Goal: Check status: Check status

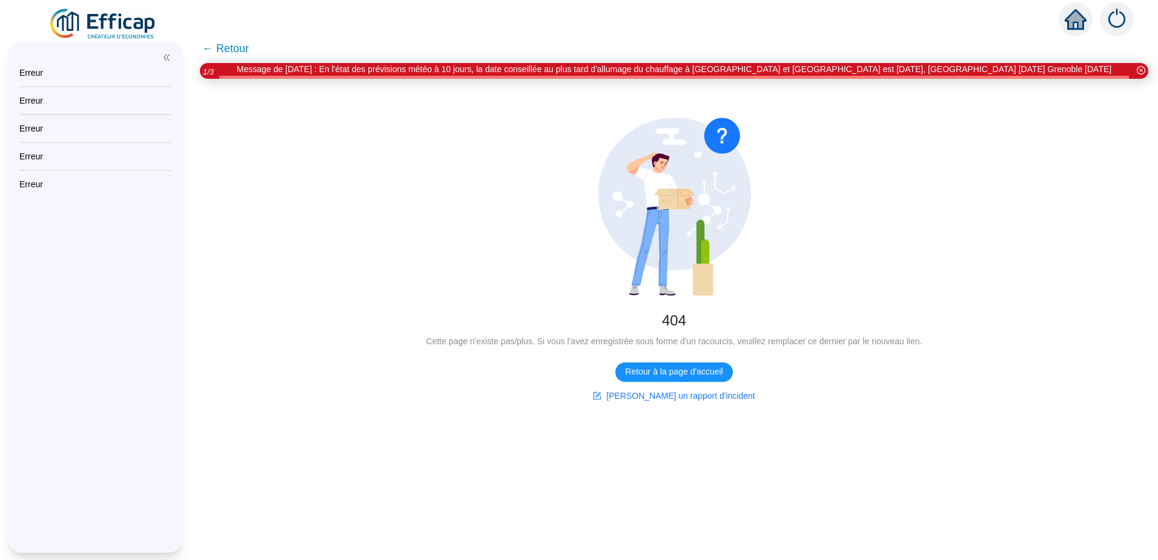
click at [246, 50] on span "← Retour" at bounding box center [225, 48] width 47 height 17
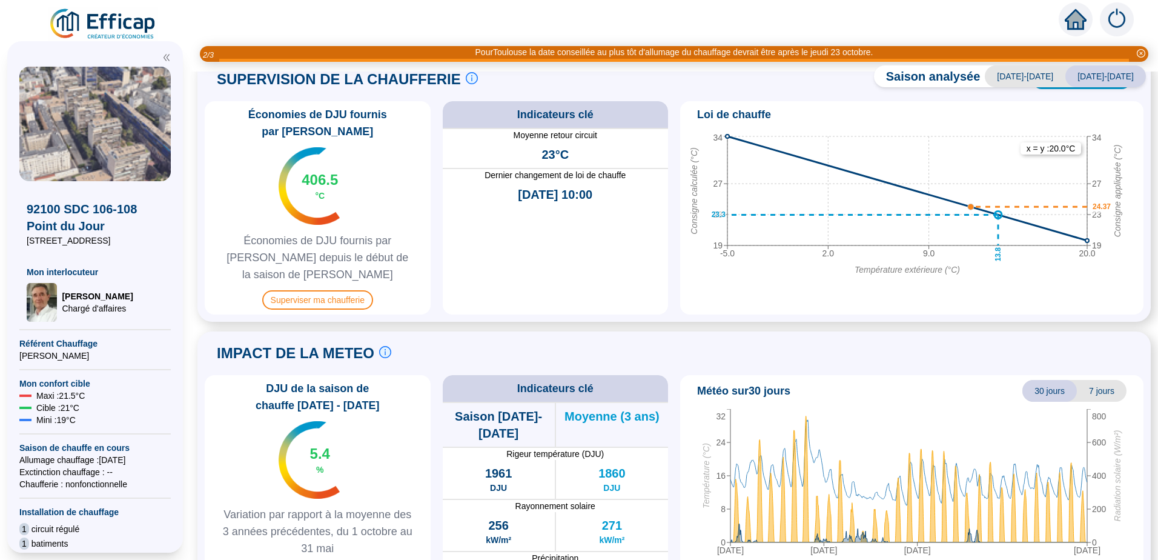
scroll to position [546, 0]
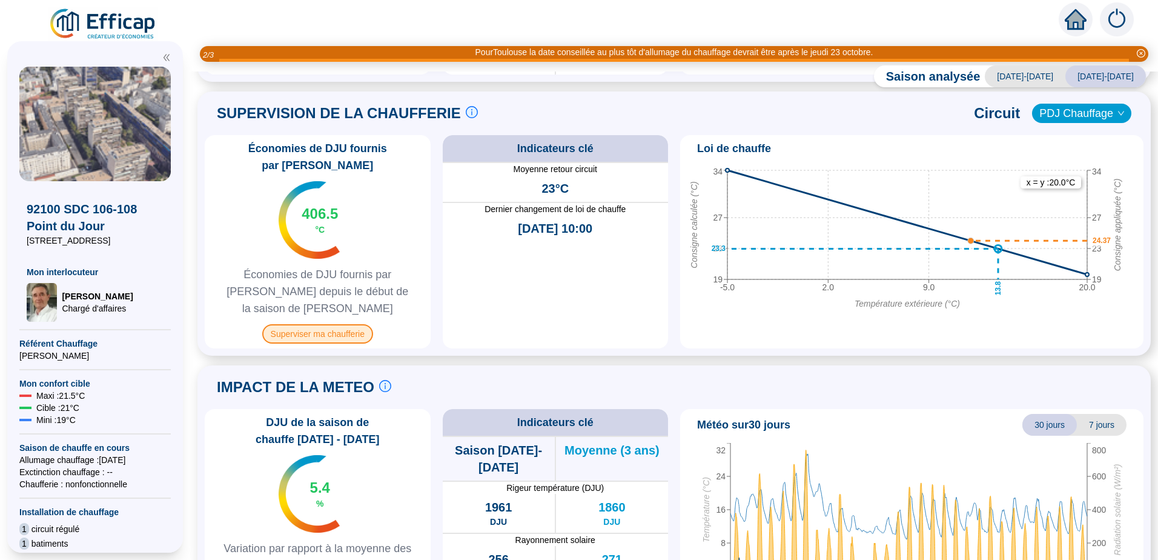
click at [323, 324] on span "Superviser ma chaufferie" at bounding box center [317, 333] width 111 height 19
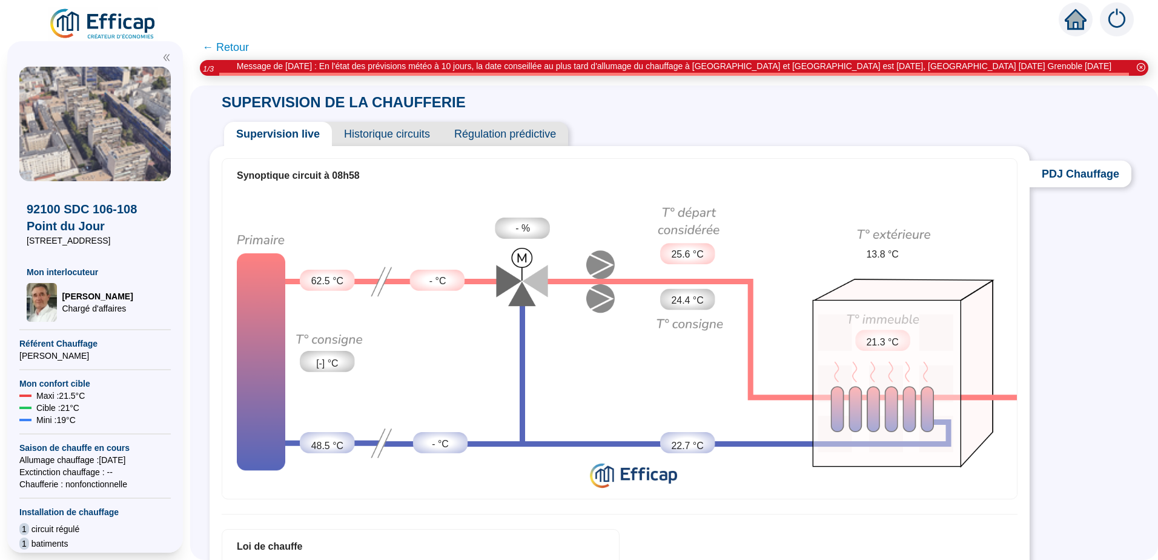
click at [388, 133] on span "Historique circuits" at bounding box center [387, 134] width 110 height 24
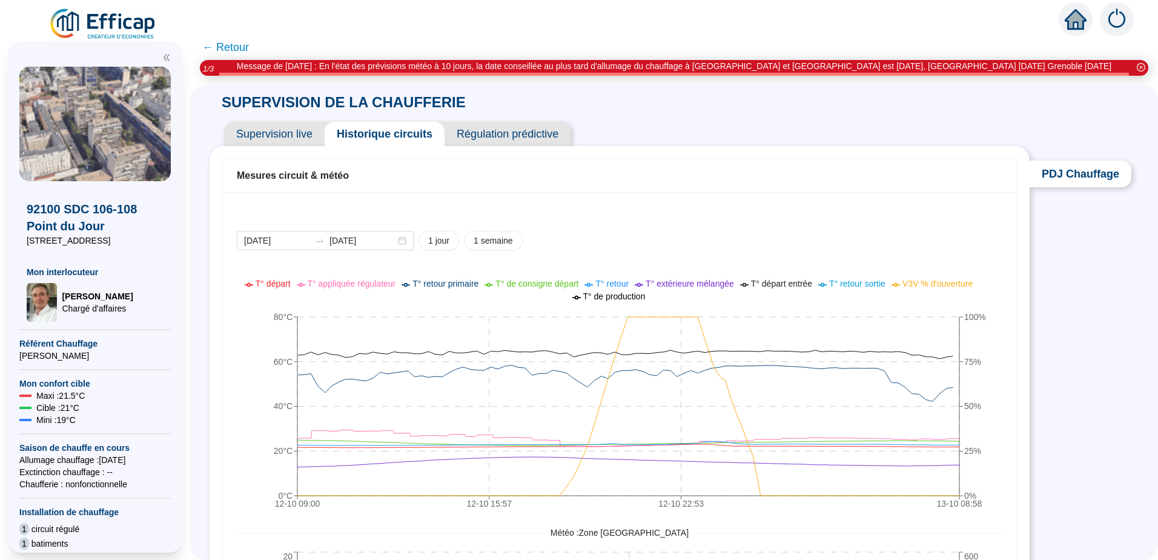
click at [284, 140] on span "Supervision live" at bounding box center [274, 134] width 101 height 24
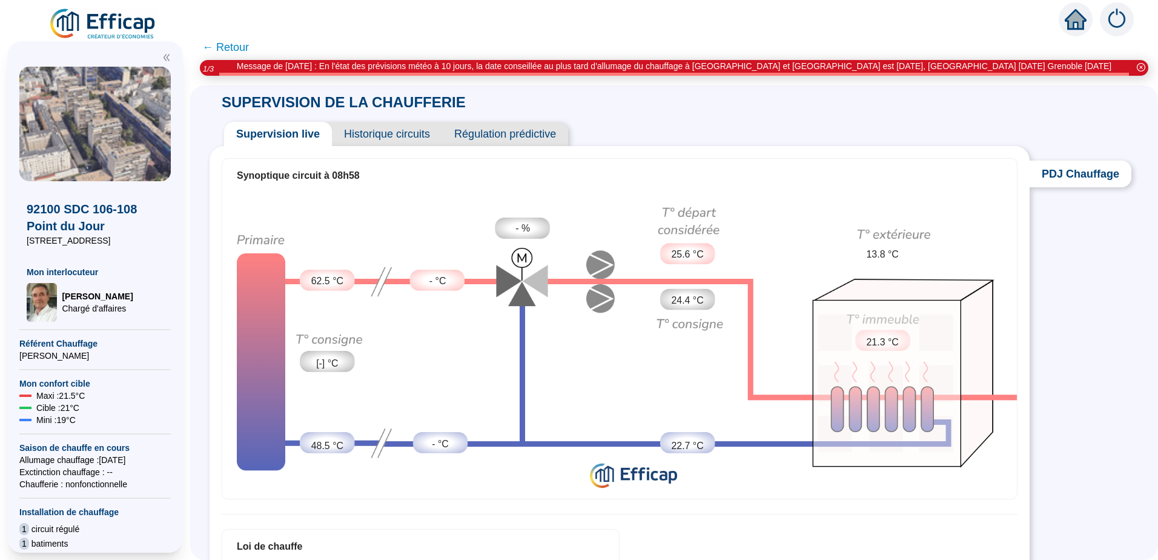
click at [1119, 19] on img at bounding box center [1117, 19] width 34 height 34
